Goal: Information Seeking & Learning: Learn about a topic

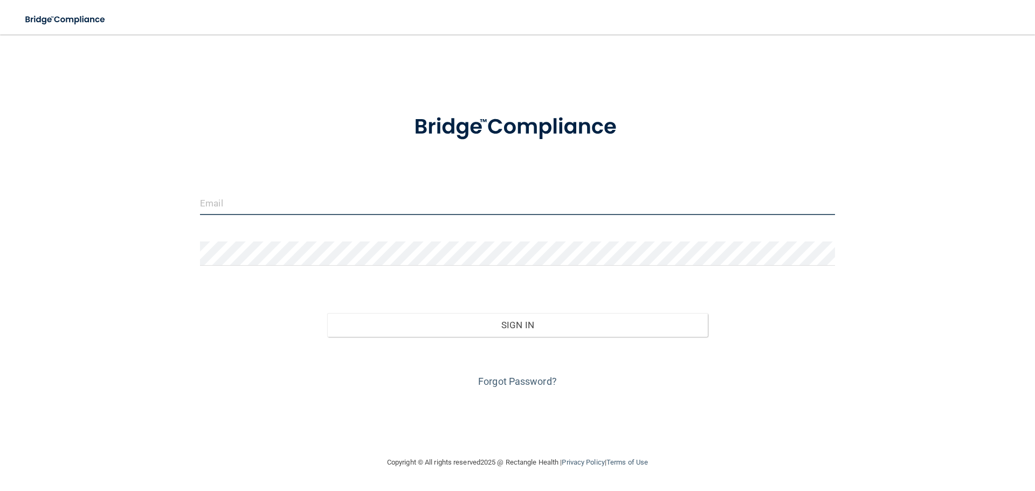
click at [266, 214] on input "email" at bounding box center [517, 203] width 635 height 24
type input "[EMAIL_ADDRESS][DOMAIN_NAME]"
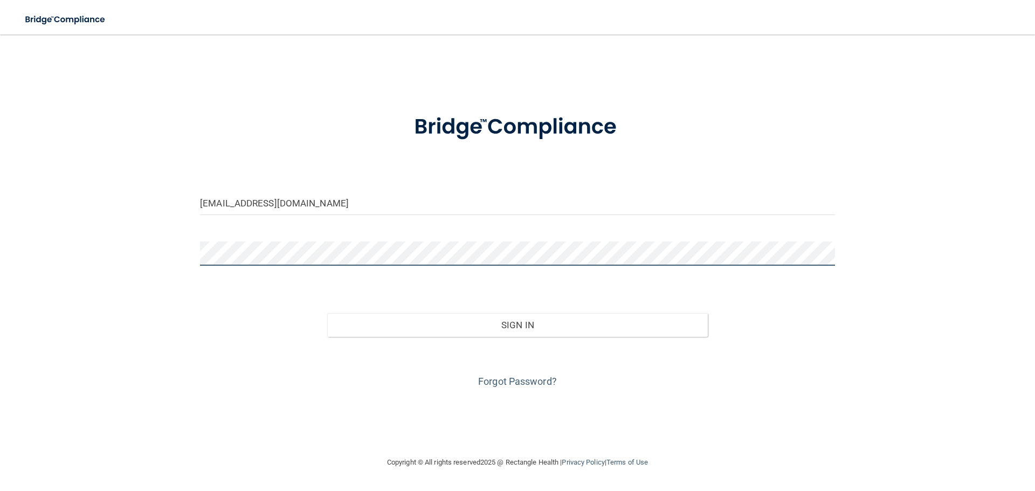
click at [327, 313] on button "Sign In" at bounding box center [517, 325] width 381 height 24
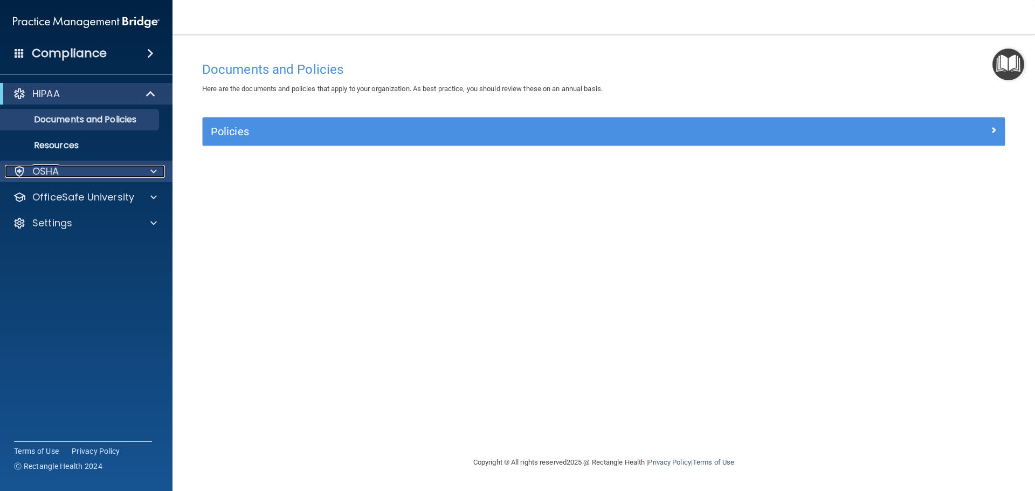
click at [81, 175] on div "OSHA" at bounding box center [72, 171] width 134 height 13
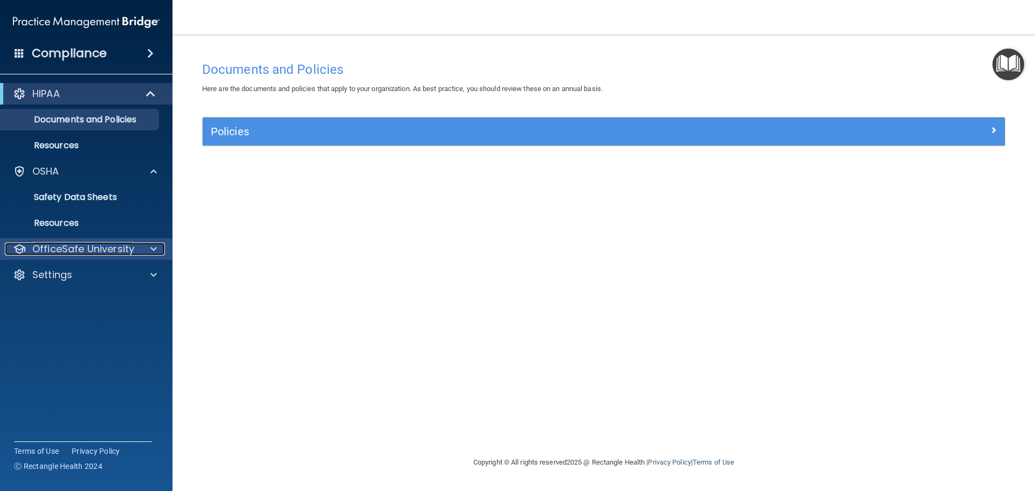
click at [110, 251] on p "OfficeSafe University" at bounding box center [83, 249] width 102 height 13
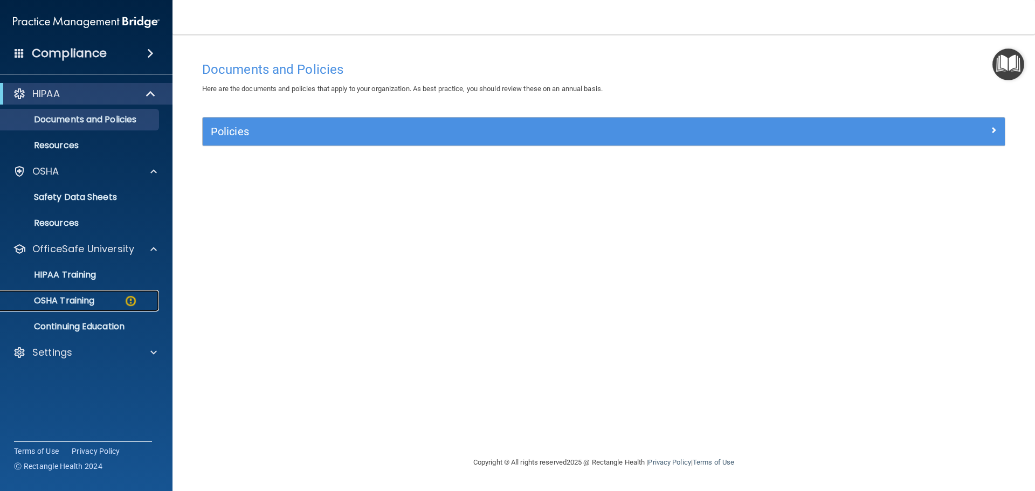
click at [100, 300] on div "OSHA Training" at bounding box center [80, 300] width 147 height 11
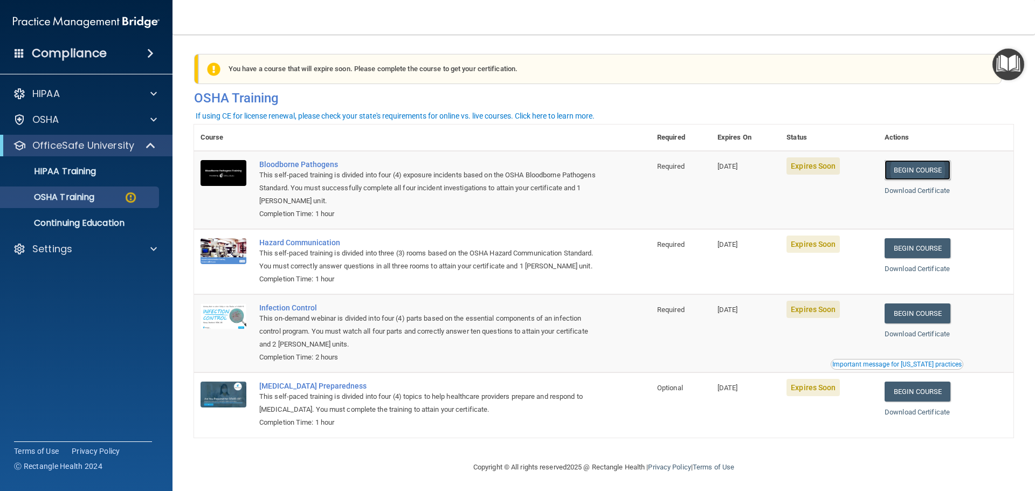
click at [924, 170] on link "Begin Course" at bounding box center [918, 170] width 66 height 20
